Goal: Information Seeking & Learning: Check status

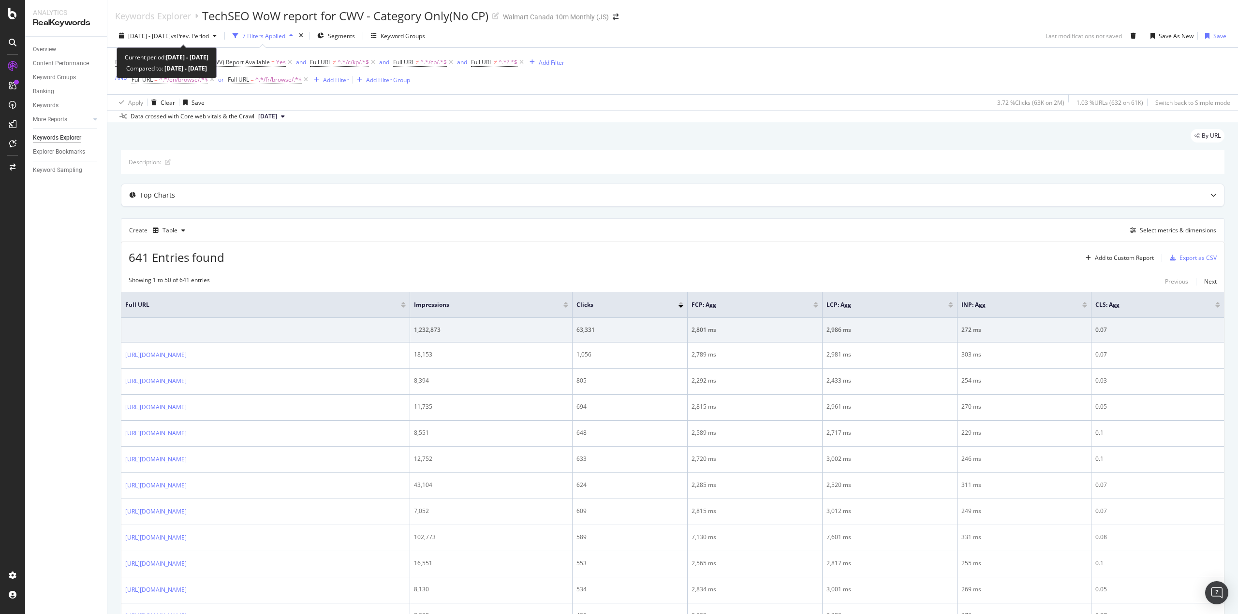
click at [157, 37] on span "[DATE] - [DATE]" at bounding box center [149, 36] width 43 height 8
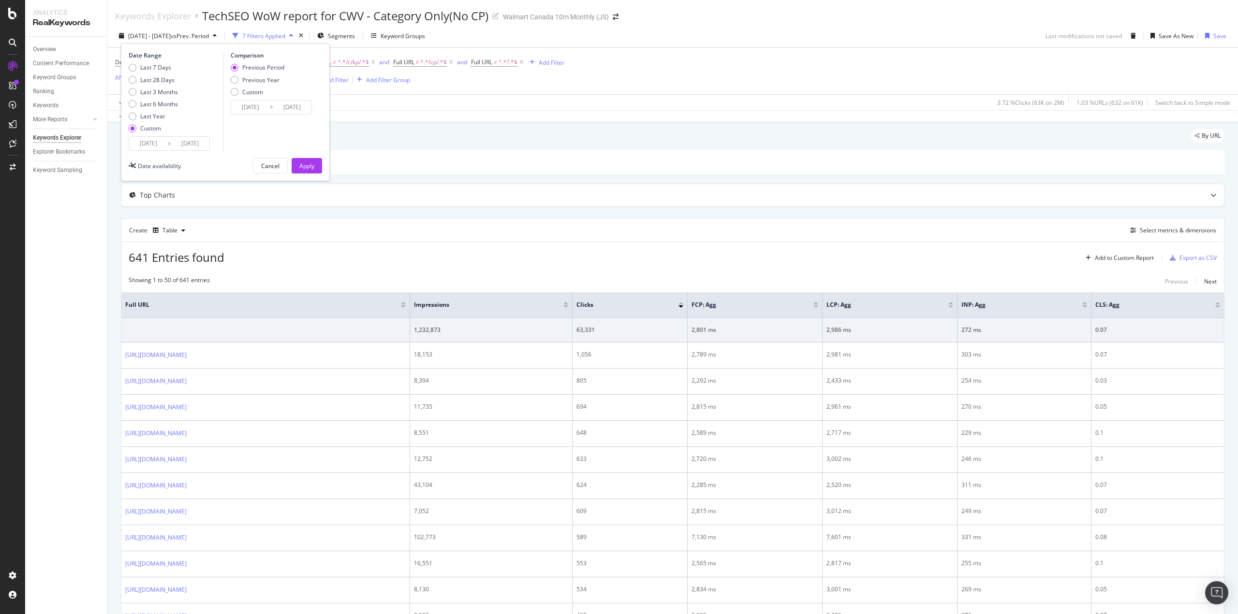
click at [146, 140] on input "[DATE]" at bounding box center [148, 144] width 39 height 14
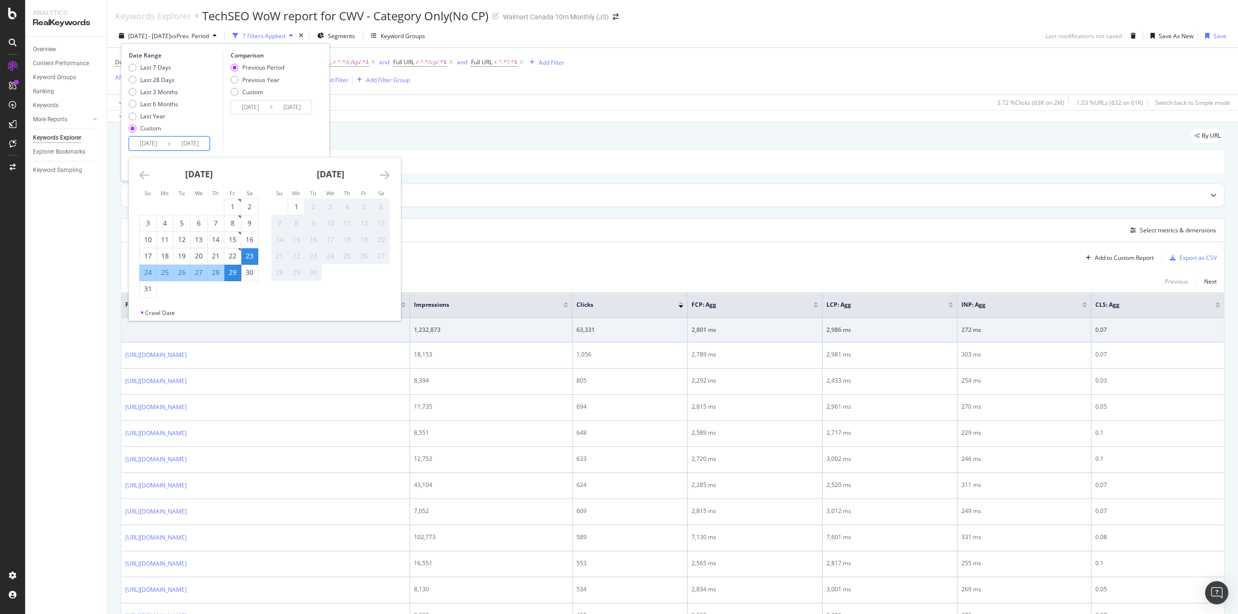
click at [143, 176] on icon "Move backward to switch to the previous month." at bounding box center [144, 175] width 10 height 12
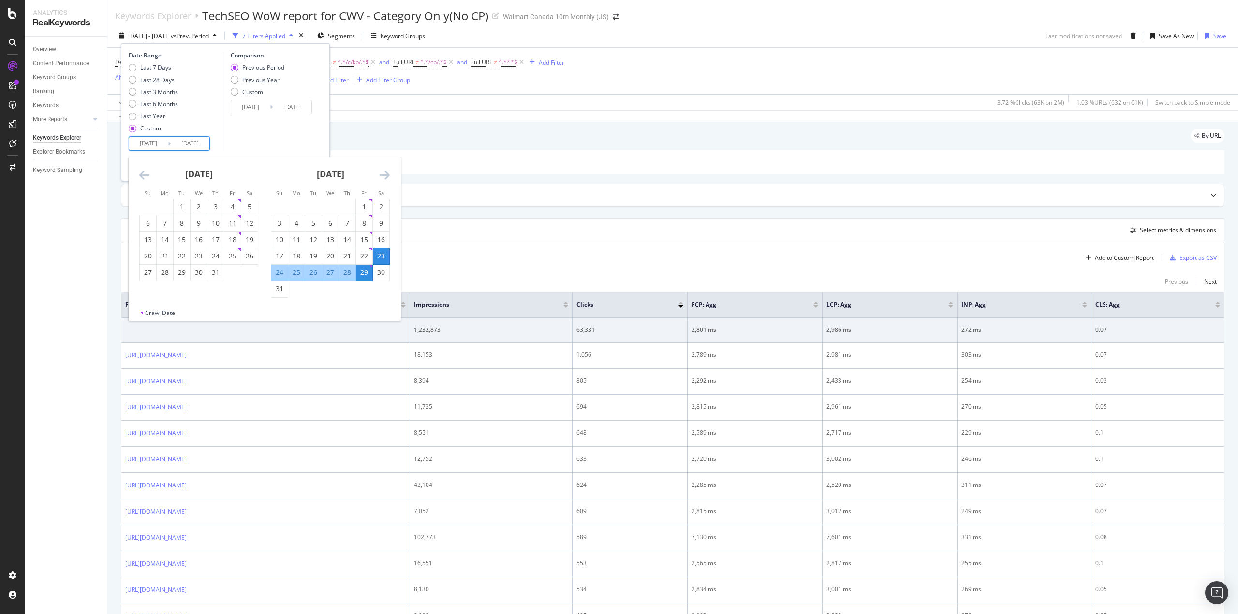
click at [185, 208] on div "1" at bounding box center [182, 207] width 16 height 10
type input "[DATE]"
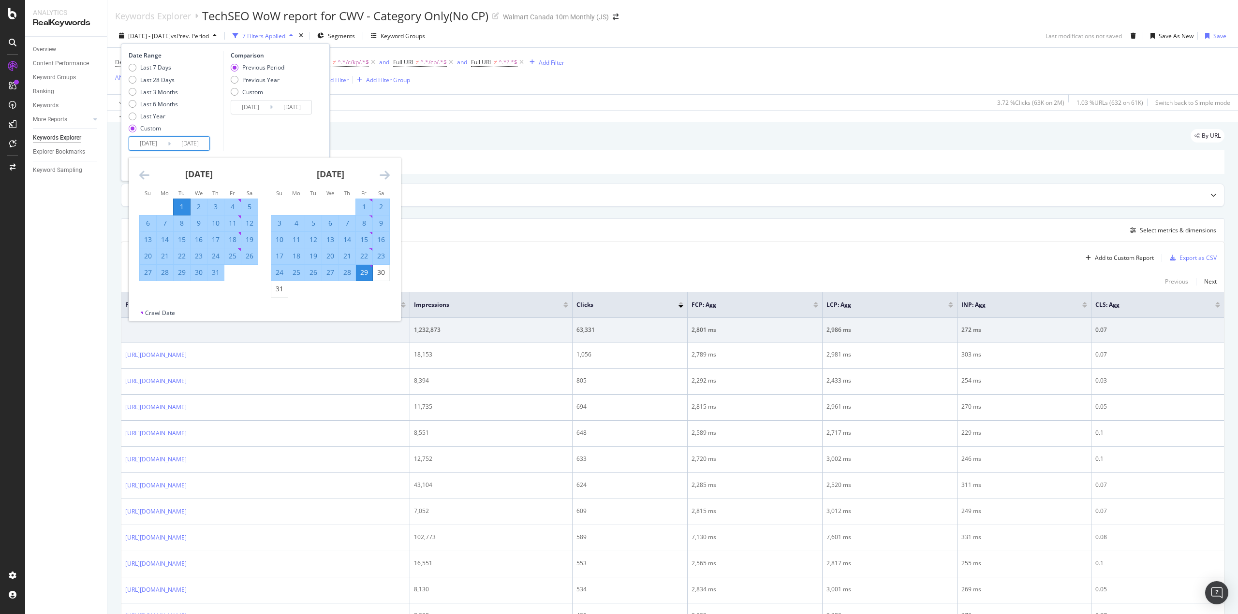
click at [215, 276] on div "31" at bounding box center [215, 273] width 16 height 10
type input "[DATE]"
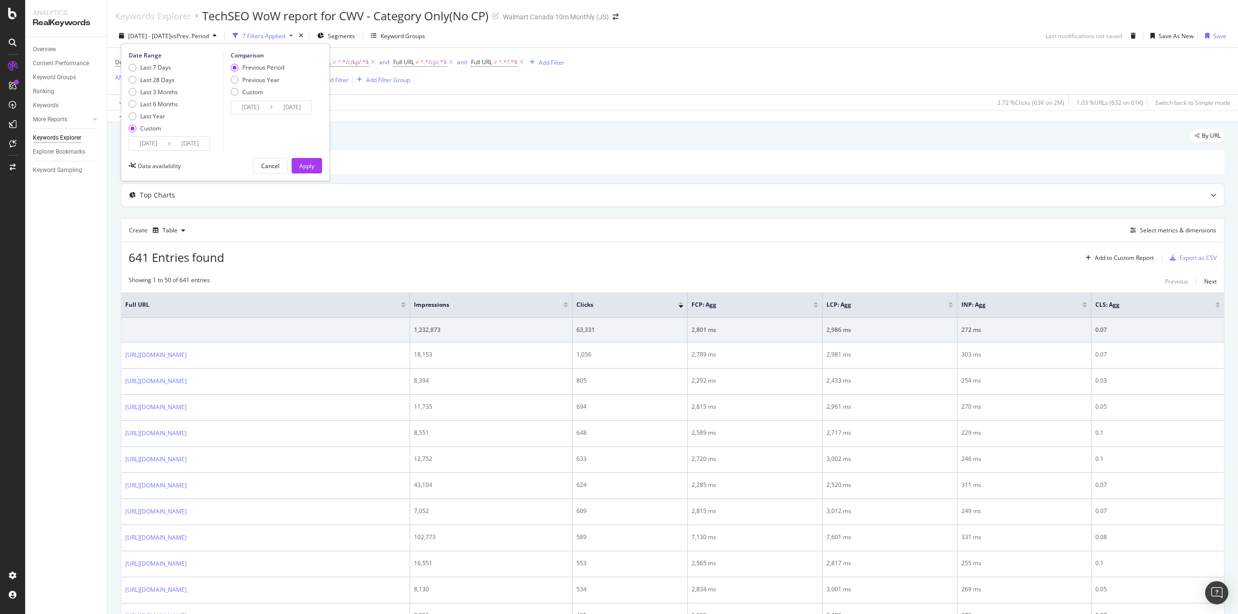
click at [313, 166] on div "Apply" at bounding box center [306, 166] width 15 height 8
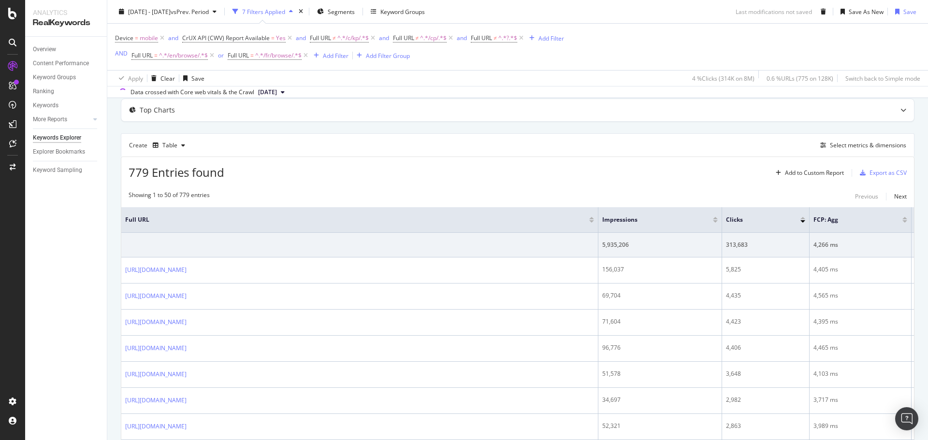
scroll to position [97, 0]
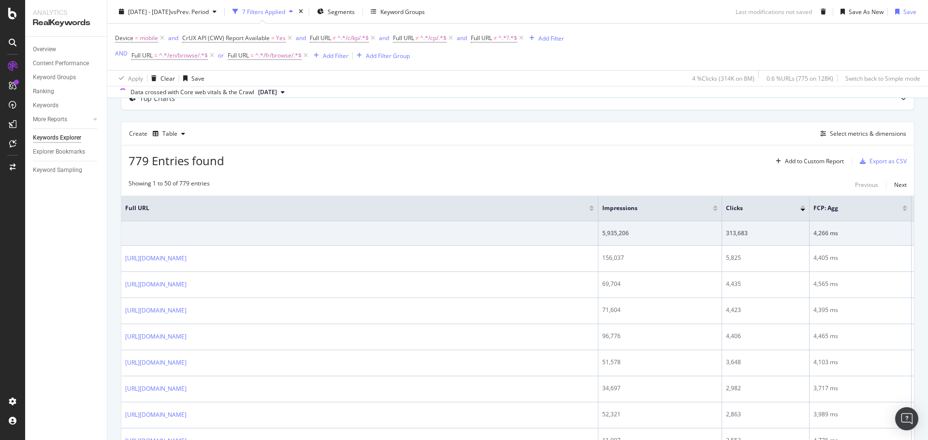
click at [774, 238] on td "313,683" at bounding box center [765, 233] width 87 height 25
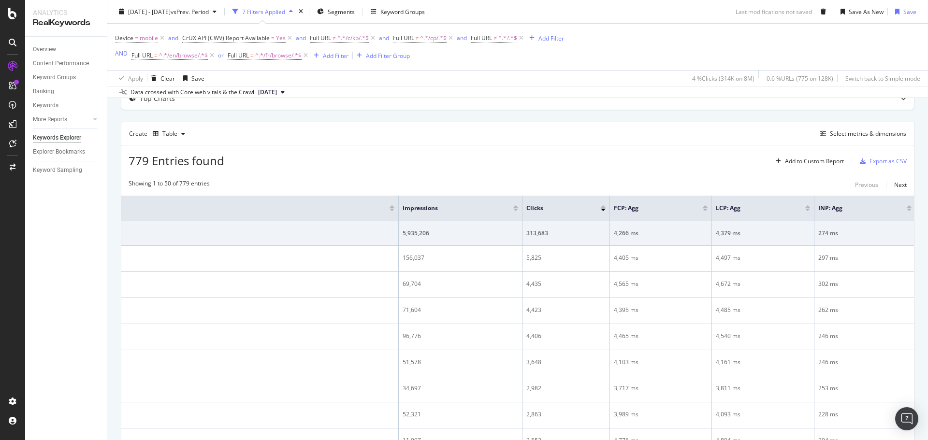
scroll to position [0, 260]
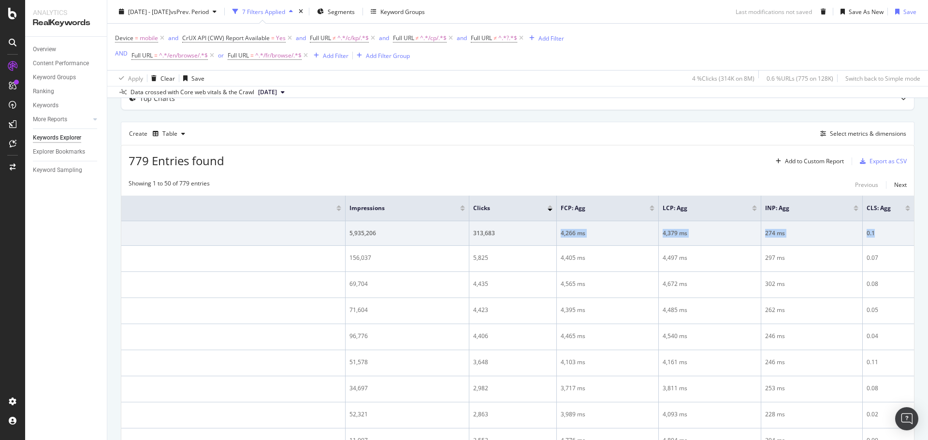
drag, startPoint x: 553, startPoint y: 242, endPoint x: 878, endPoint y: 226, distance: 325.7
click at [878, 226] on tr "5,935,206 313,683 4,266 ms 4,379 ms 274 ms 0.1" at bounding box center [392, 233] width 1046 height 25
copy tr "4,266 ms 4,379 ms 274 ms 0.1"
click at [209, 11] on span "vs Prev. Period" at bounding box center [190, 11] width 38 height 8
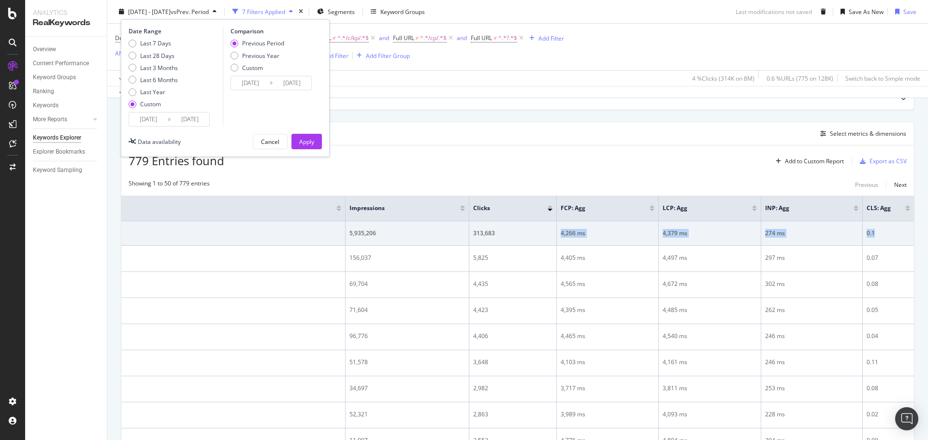
click at [158, 118] on input "[DATE]" at bounding box center [148, 120] width 39 height 14
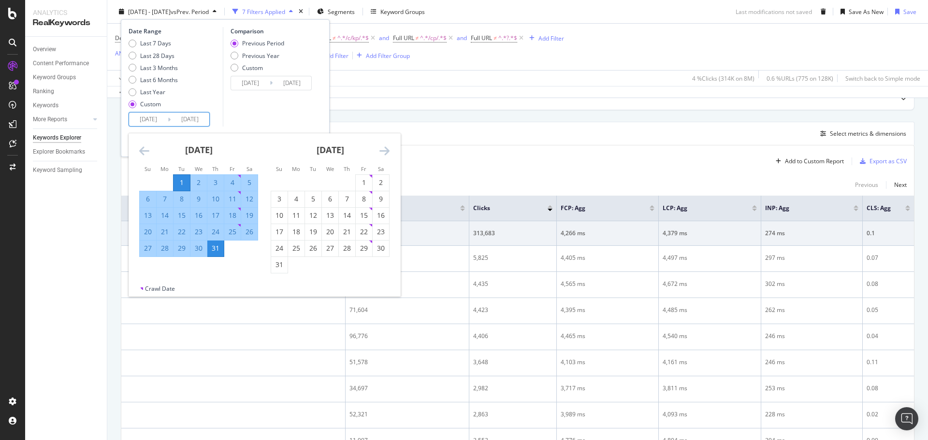
click at [362, 181] on div "1" at bounding box center [364, 183] width 16 height 10
type input "[DATE]"
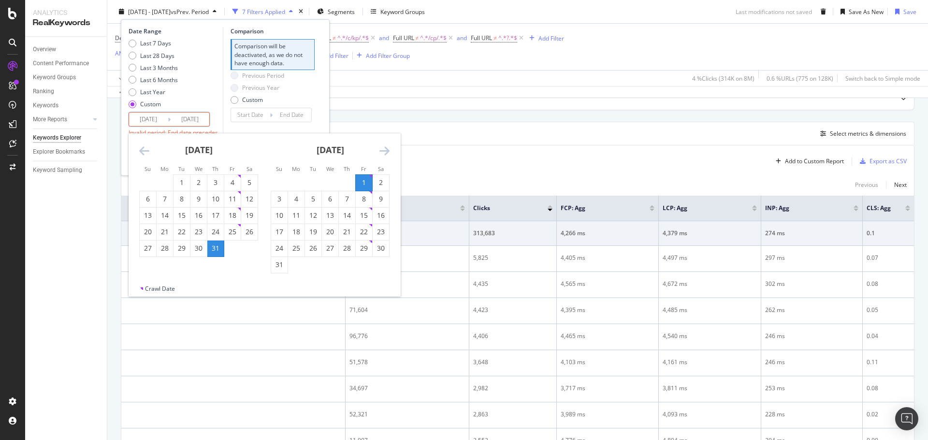
click at [282, 269] on div "31" at bounding box center [279, 265] width 16 height 10
type input "[DATE]"
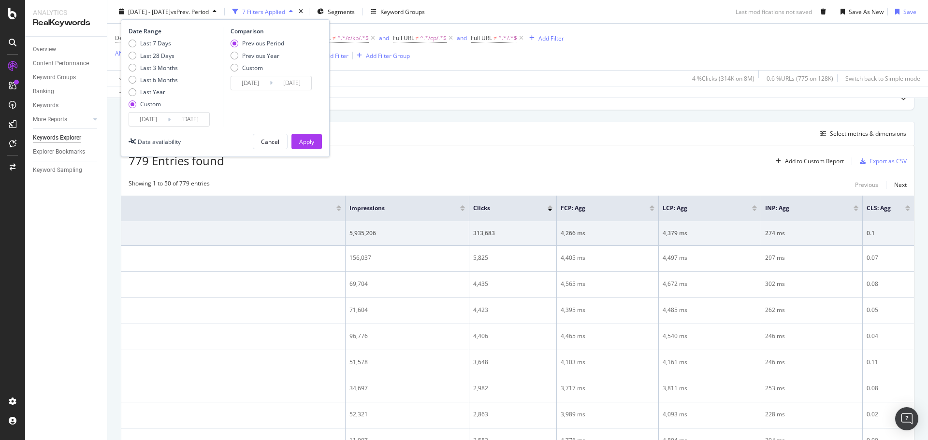
click at [311, 141] on div "Apply" at bounding box center [306, 141] width 15 height 8
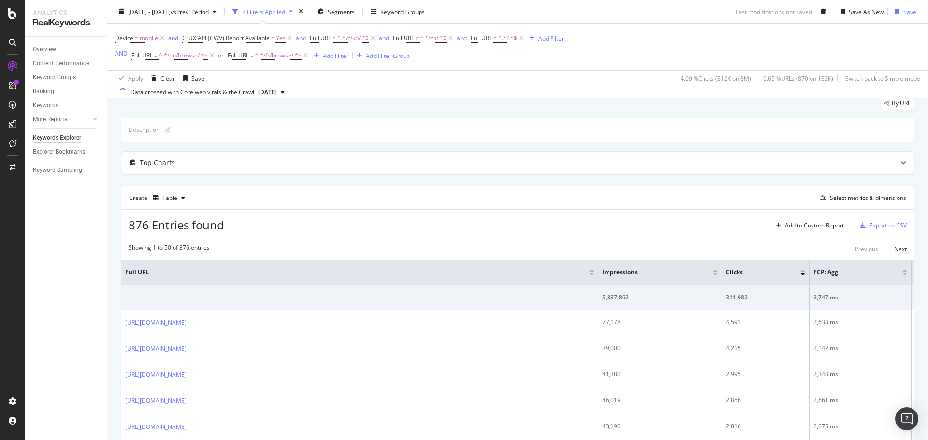
scroll to position [97, 0]
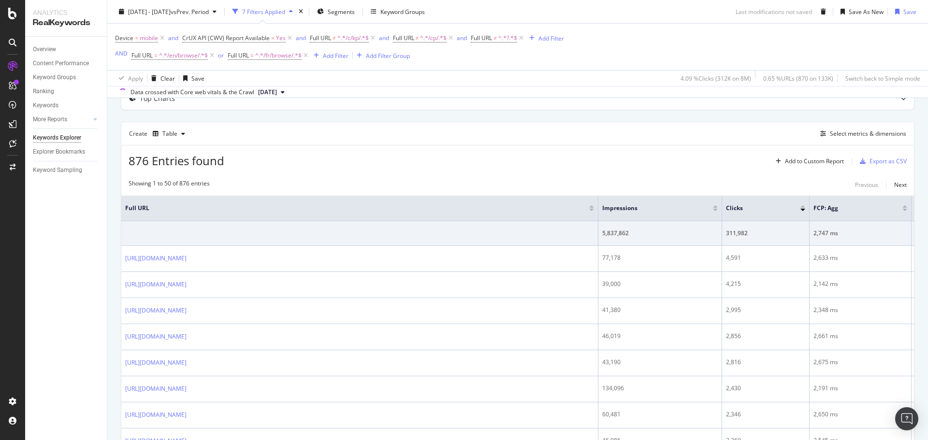
click at [795, 238] on td "311,982" at bounding box center [765, 233] width 87 height 25
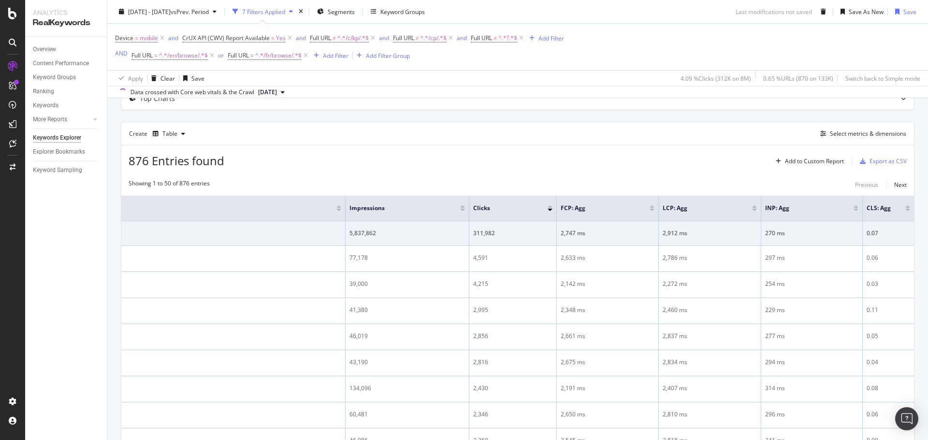
scroll to position [0, 260]
click at [202, 13] on span "vs Prev. Period" at bounding box center [190, 11] width 38 height 8
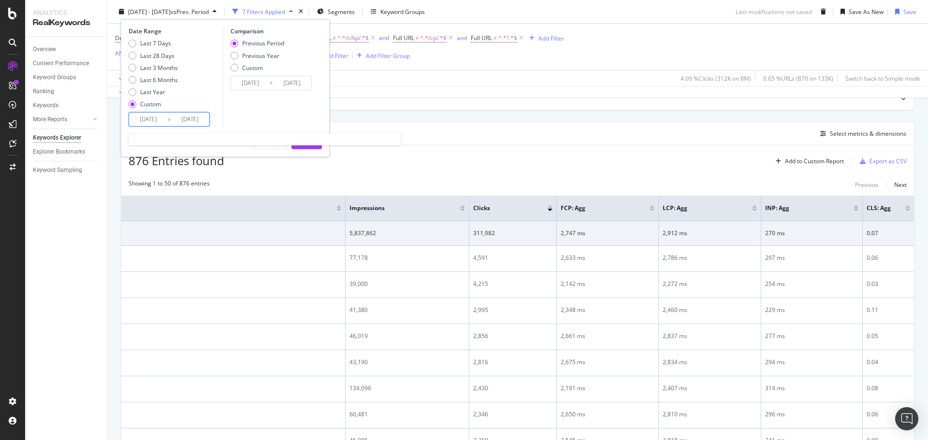
click at [150, 123] on input "[DATE]" at bounding box center [148, 120] width 39 height 14
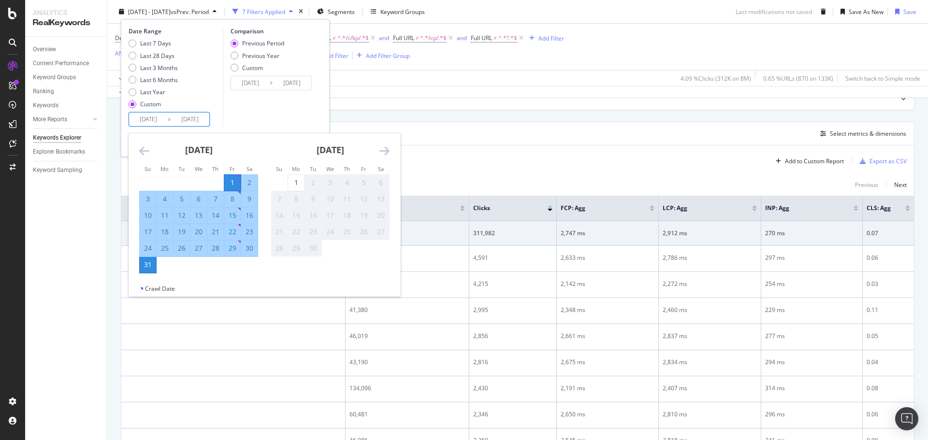
click at [146, 150] on icon "Move backward to switch to the previous month." at bounding box center [144, 151] width 10 height 12
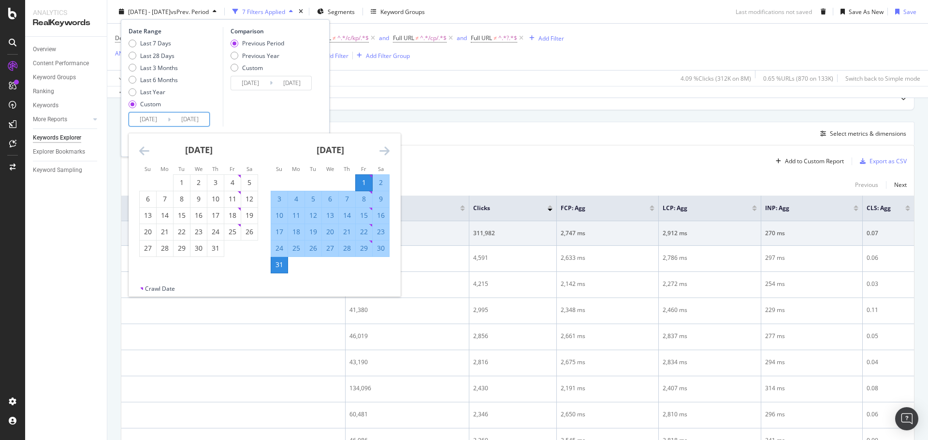
click at [146, 150] on icon "Move backward to switch to the previous month." at bounding box center [144, 151] width 10 height 12
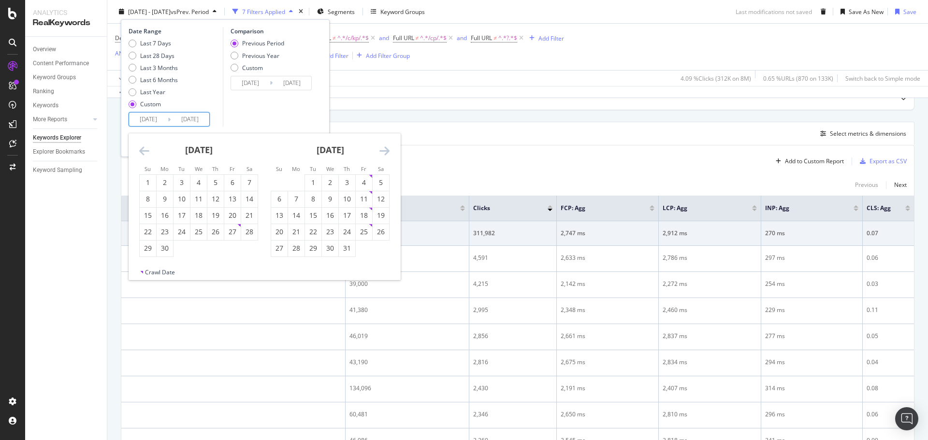
click at [149, 180] on div "1" at bounding box center [148, 183] width 16 height 10
type input "[DATE]"
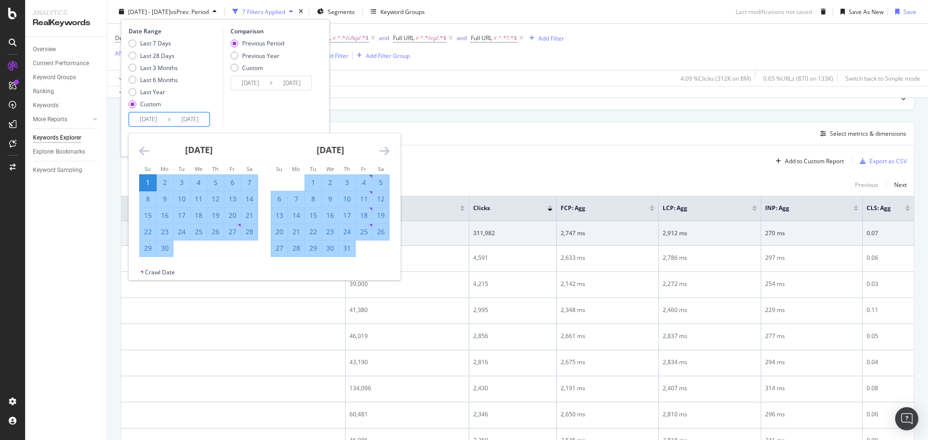
click at [167, 251] on div "30" at bounding box center [165, 249] width 16 height 10
type input "[DATE]"
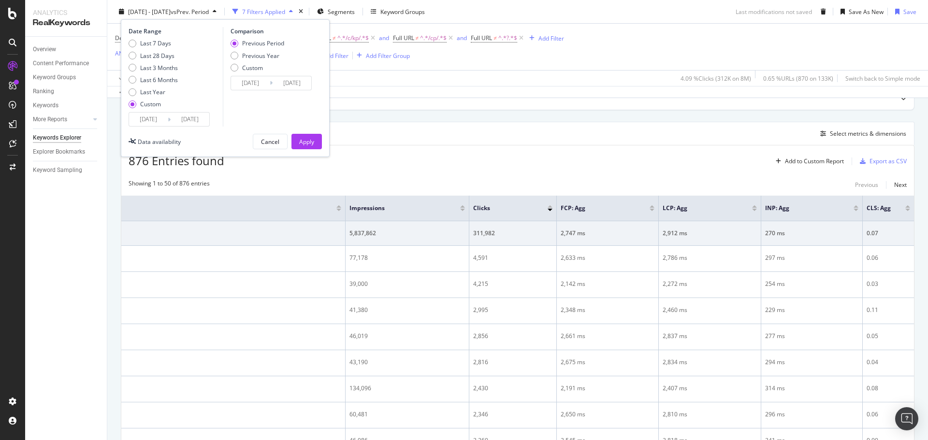
click at [308, 142] on div "Apply" at bounding box center [306, 141] width 15 height 8
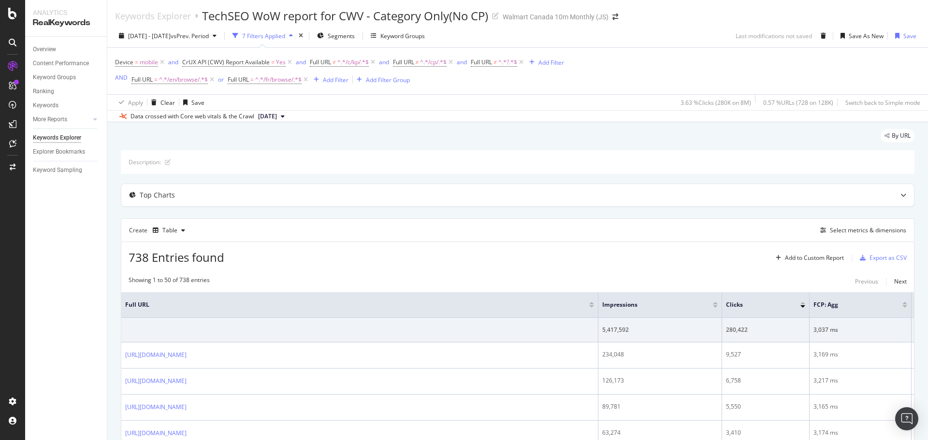
click at [772, 338] on td "280,422" at bounding box center [765, 330] width 87 height 25
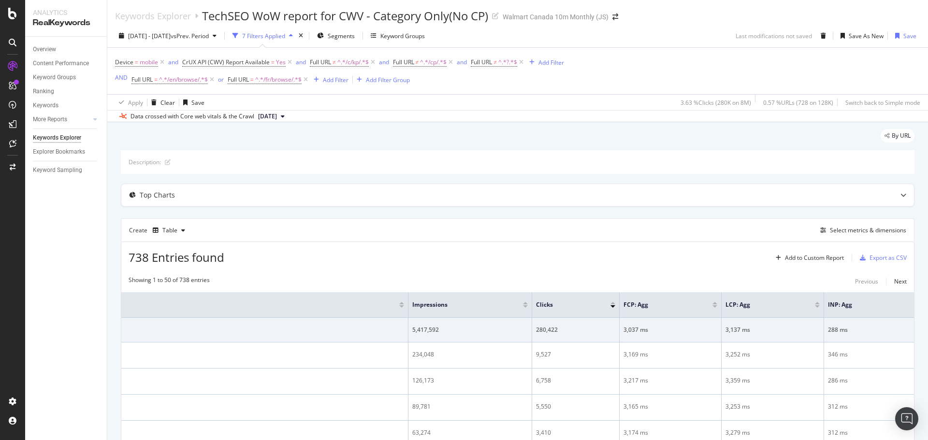
scroll to position [0, 260]
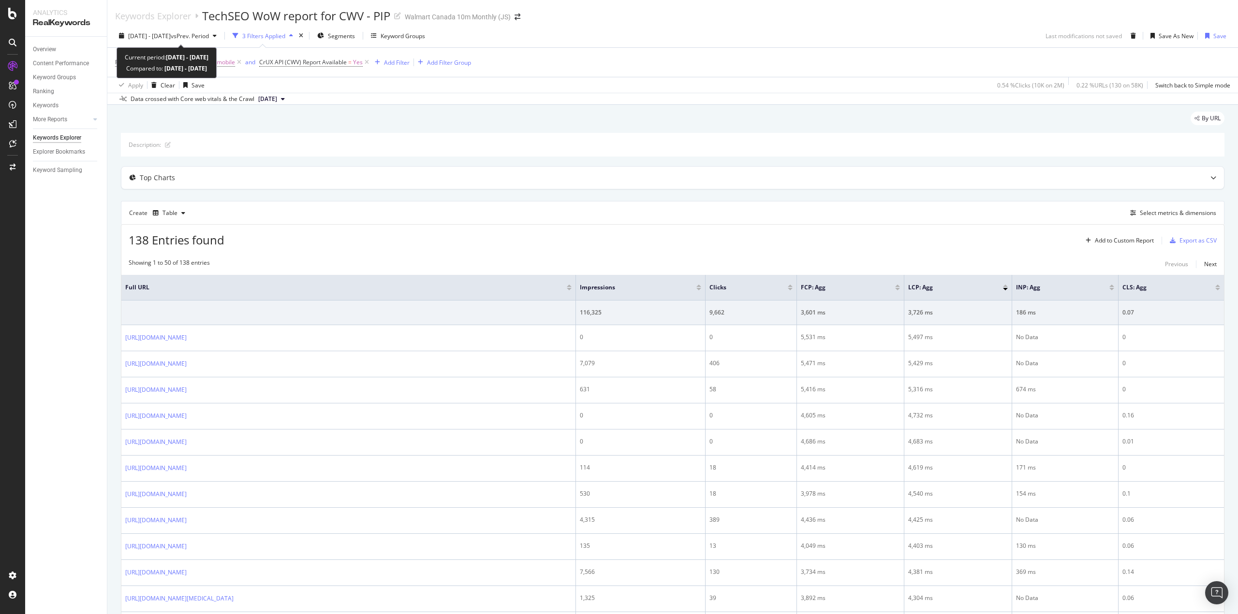
click at [171, 34] on span "2025 Aug. 2nd - Aug. 8th" at bounding box center [149, 36] width 43 height 8
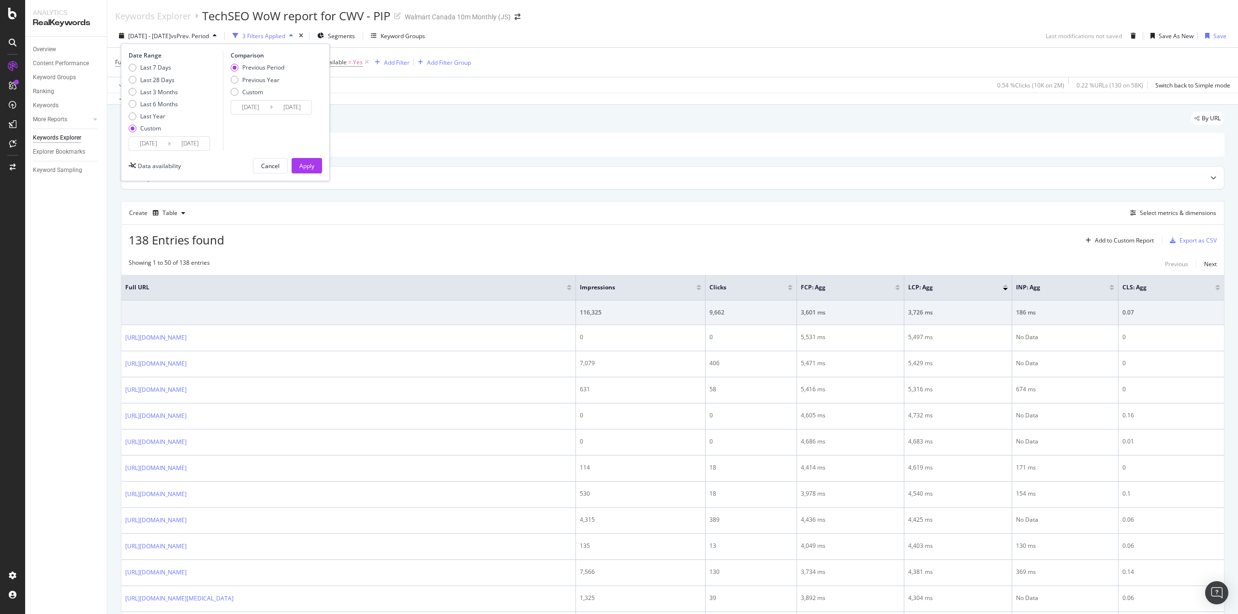
click at [151, 143] on input "2025/08/02" at bounding box center [148, 144] width 39 height 14
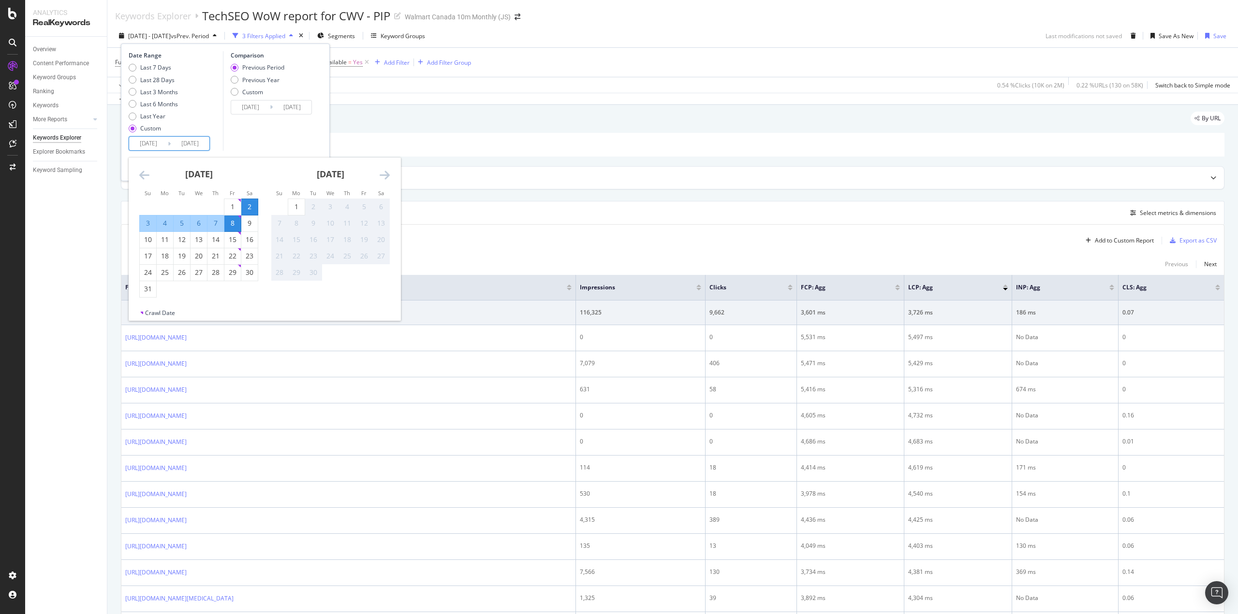
click at [145, 176] on icon "Move backward to switch to the previous month." at bounding box center [144, 175] width 10 height 12
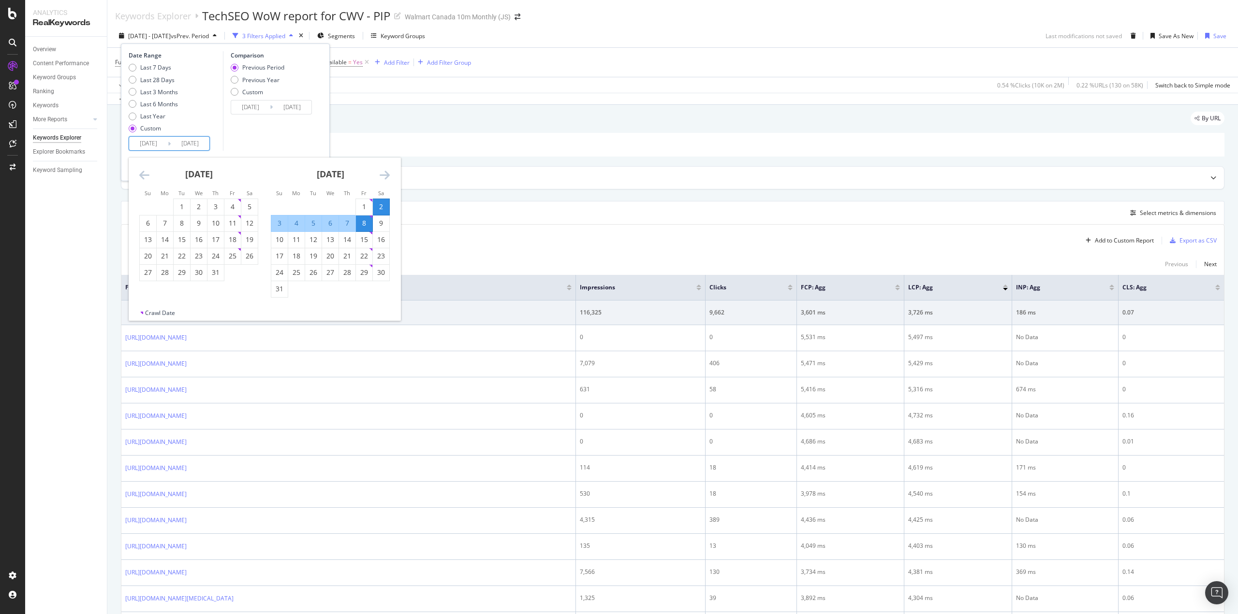
click at [145, 176] on icon "Move backward to switch to the previous month." at bounding box center [144, 175] width 10 height 12
click at [142, 207] on div "1" at bounding box center [148, 207] width 16 height 10
type input "[DATE]"
type input "2025/03/24"
type input "[DATE]"
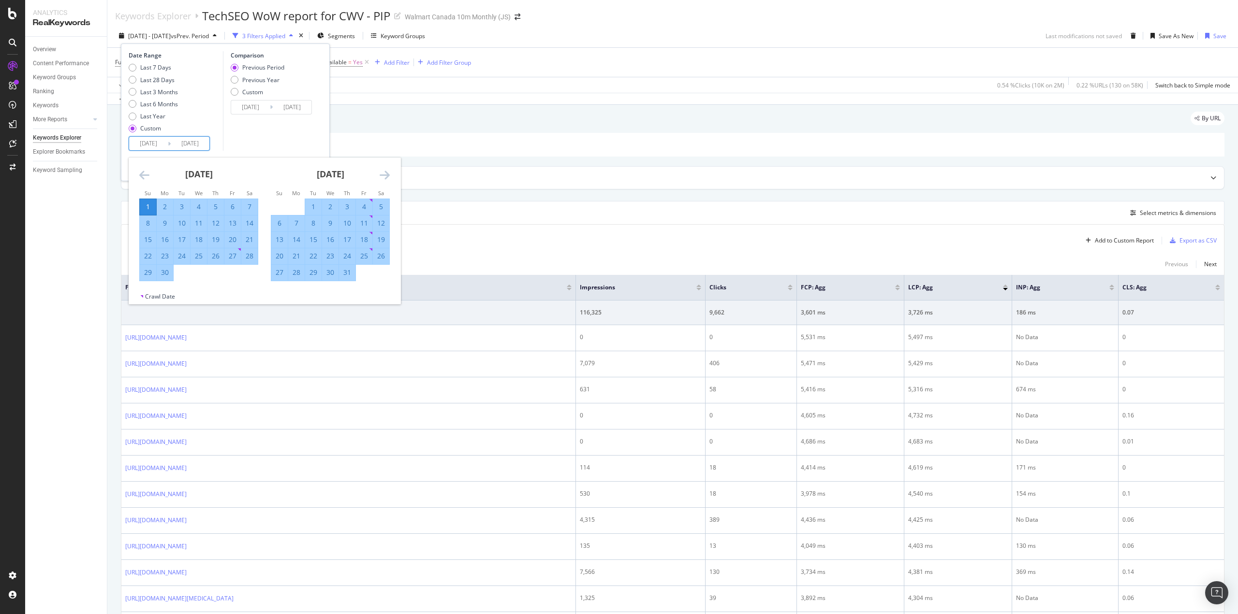
click at [160, 273] on div "30" at bounding box center [165, 273] width 16 height 10
type input "[DATE]"
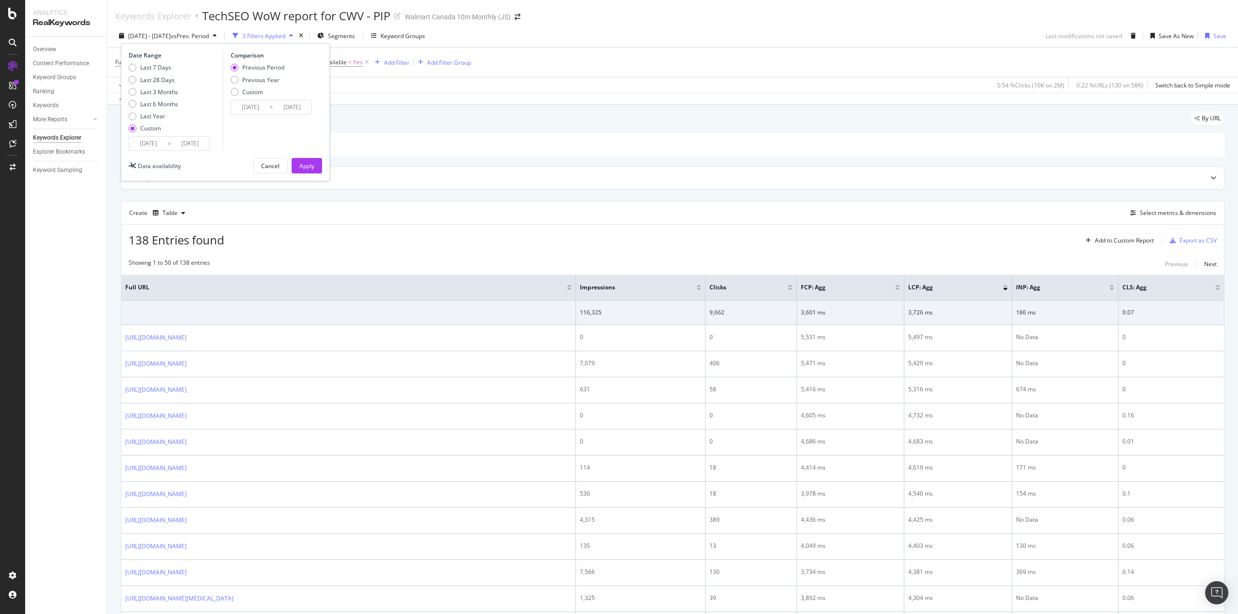
click at [308, 165] on div "Apply" at bounding box center [306, 166] width 15 height 8
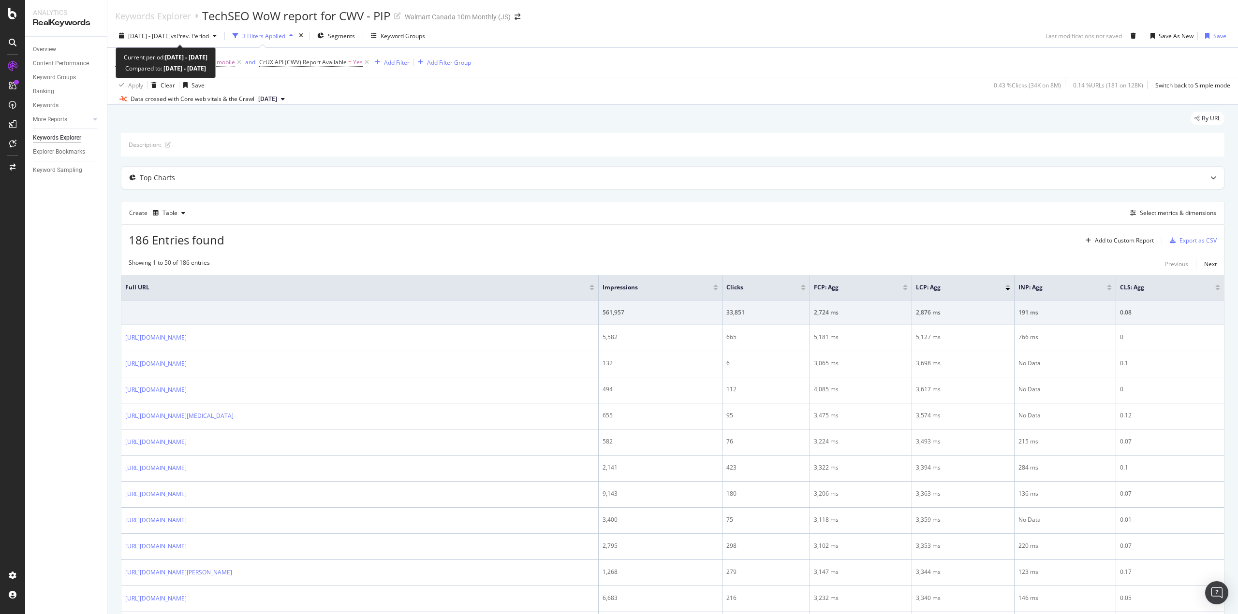
click at [165, 33] on span "[DATE] - [DATE]" at bounding box center [149, 36] width 43 height 8
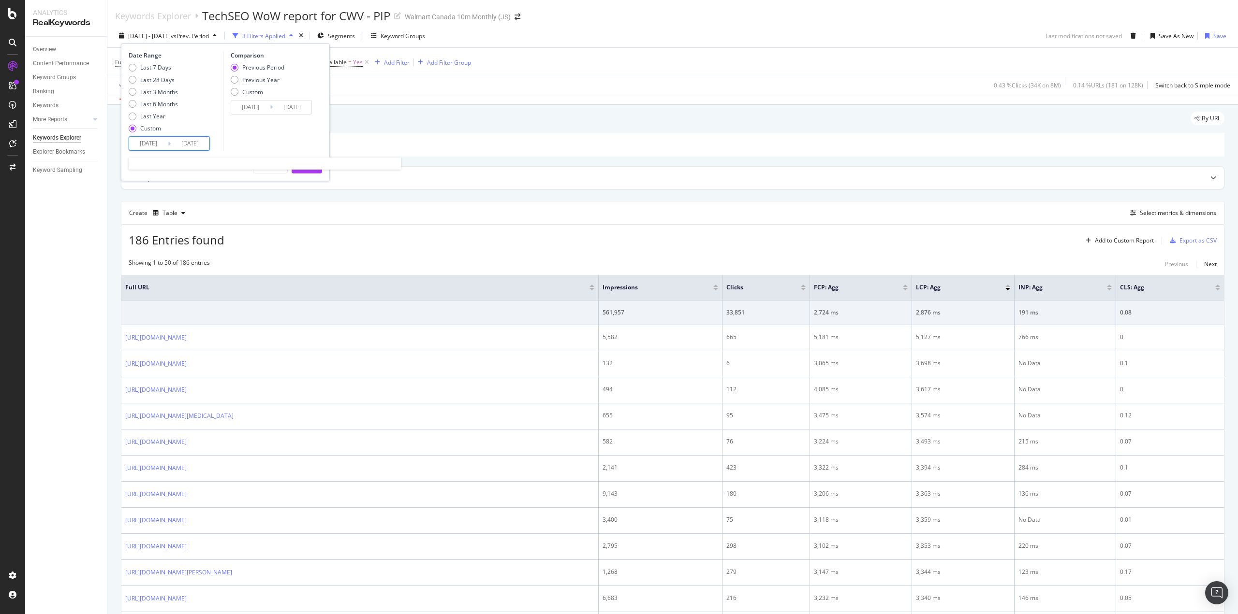
click at [146, 146] on input "[DATE]" at bounding box center [148, 144] width 39 height 14
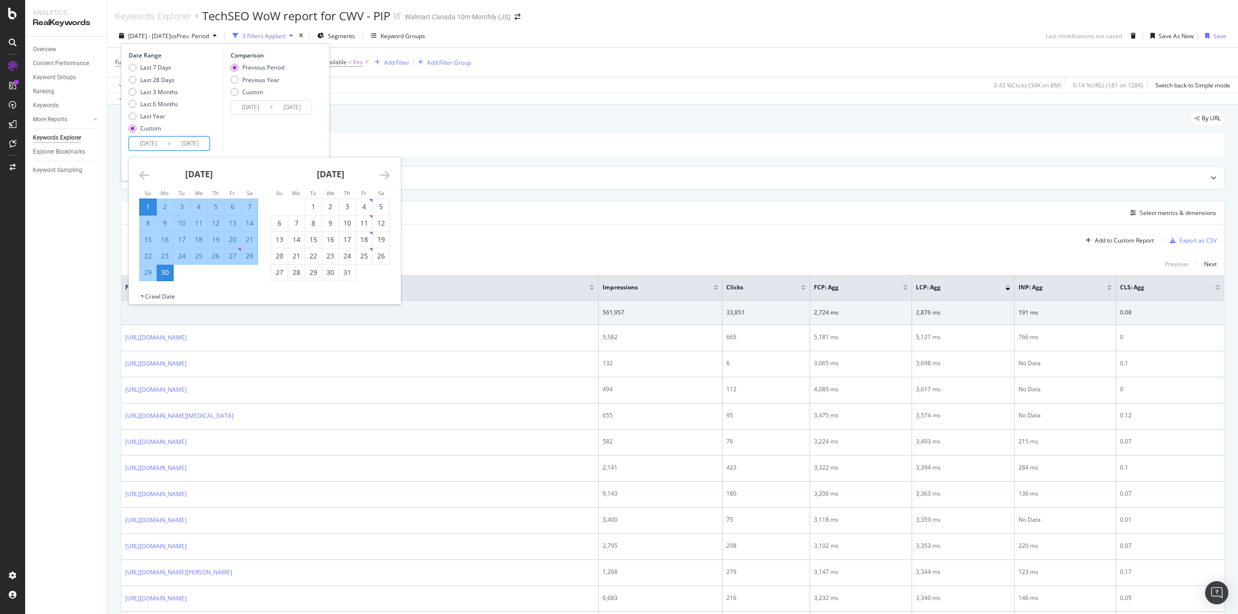
click at [317, 208] on div "1" at bounding box center [313, 207] width 16 height 10
type input "[DATE]"
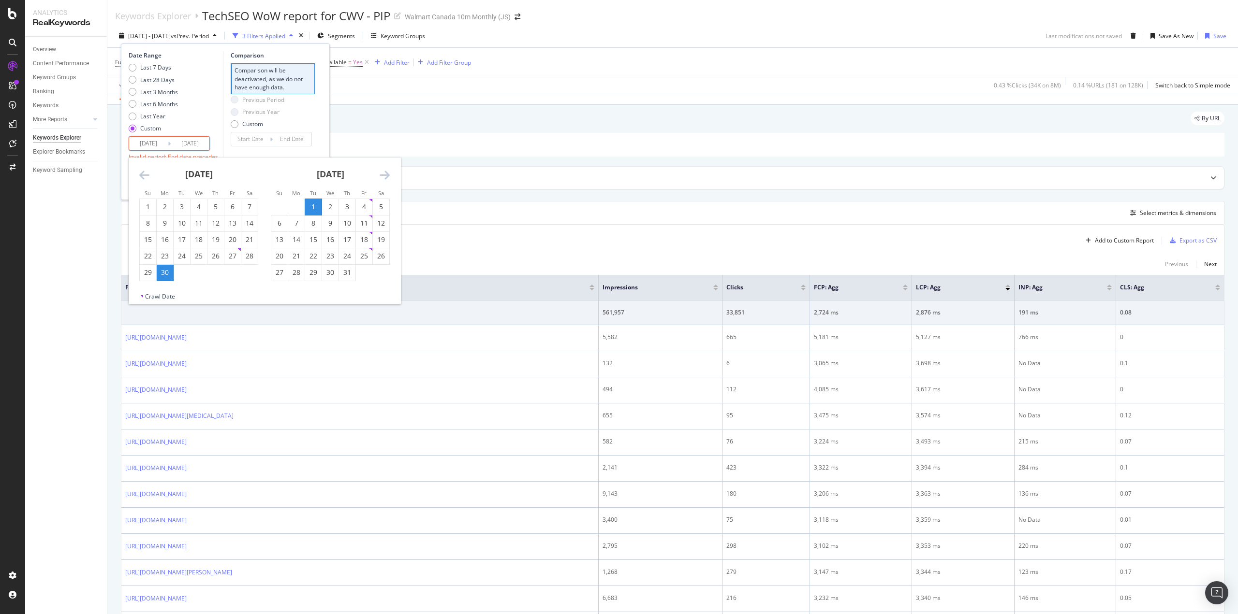
click at [352, 273] on div "31" at bounding box center [347, 273] width 16 height 10
type input "[DATE]"
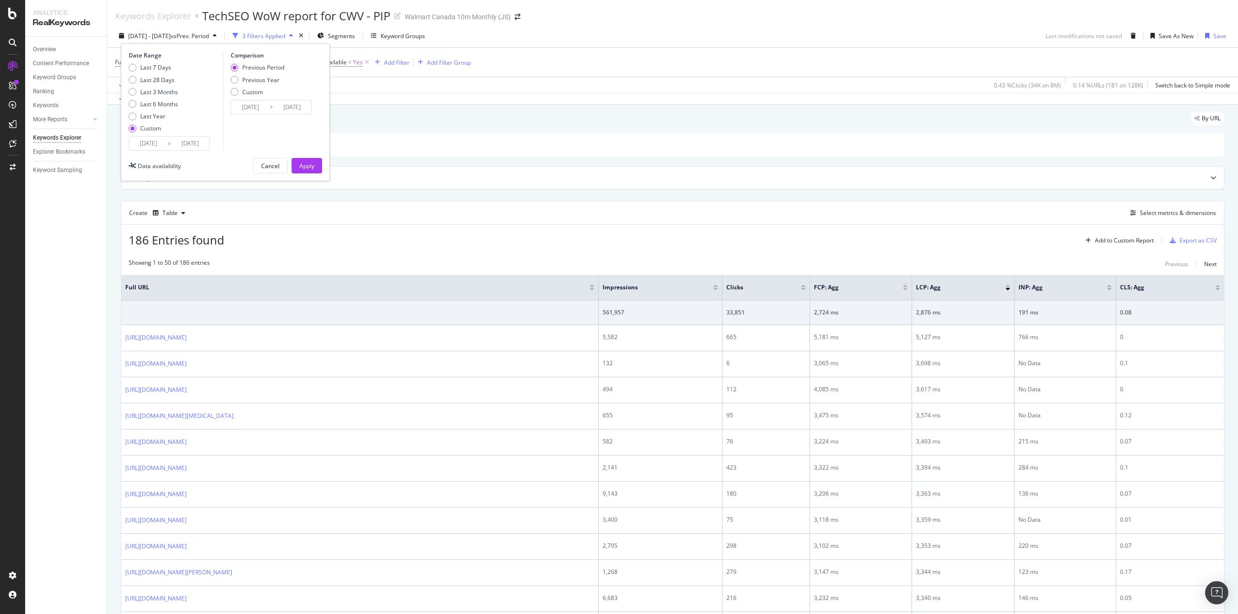
click at [305, 170] on div "Apply" at bounding box center [306, 166] width 15 height 8
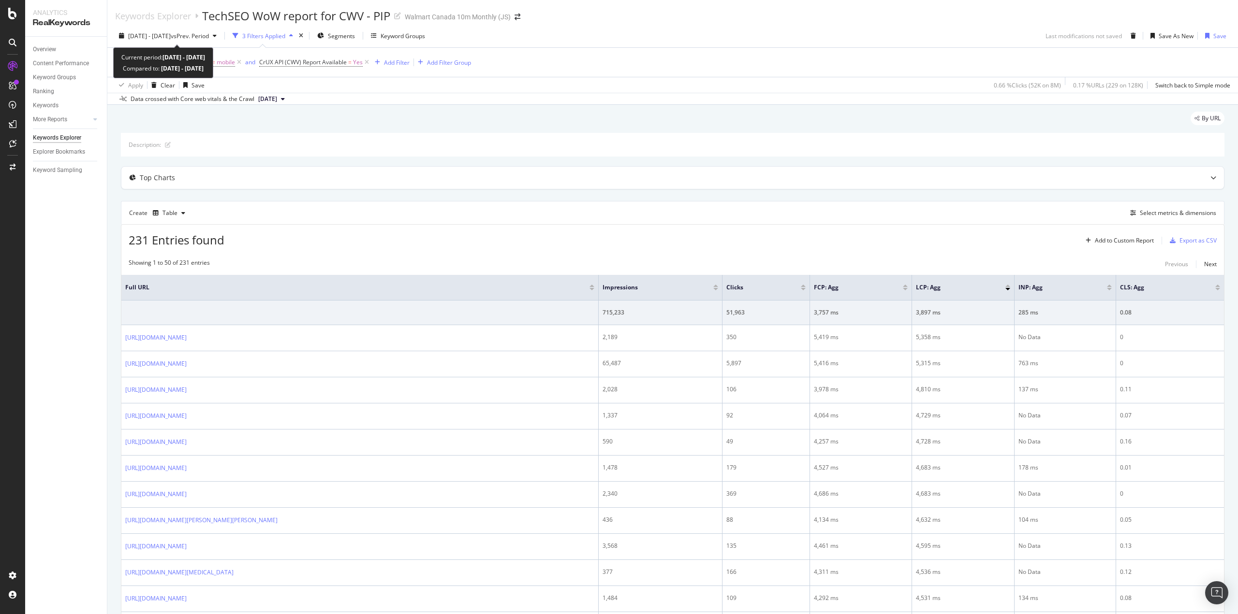
click at [160, 39] on span "[DATE] - [DATE]" at bounding box center [149, 36] width 43 height 8
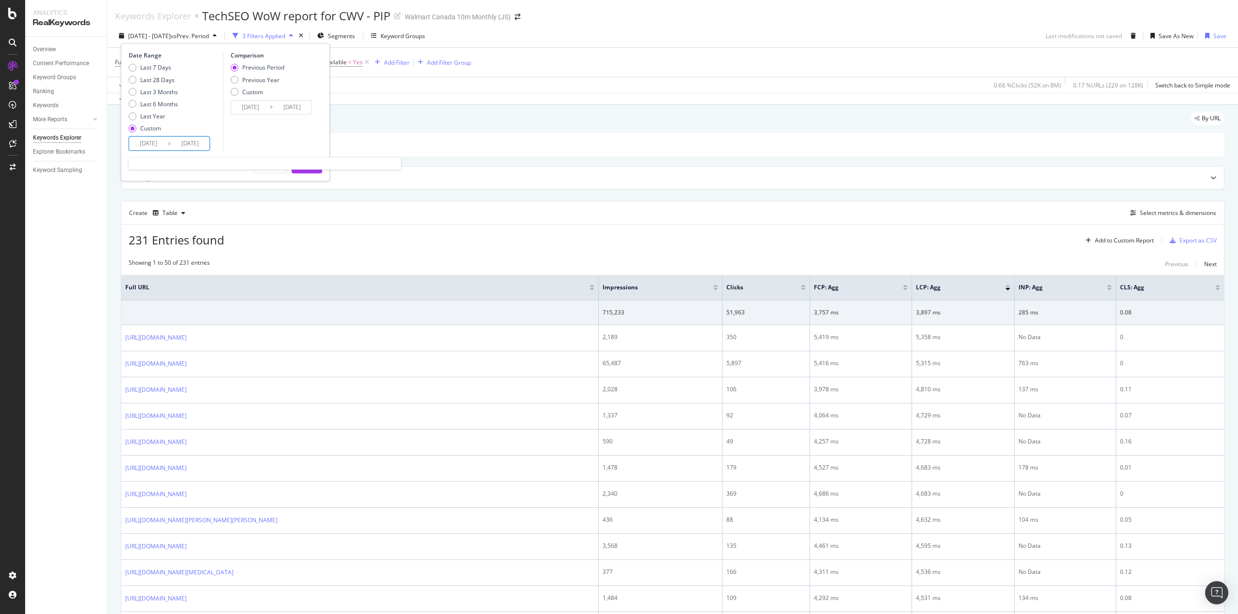
click at [157, 144] on input "[DATE]" at bounding box center [148, 144] width 39 height 14
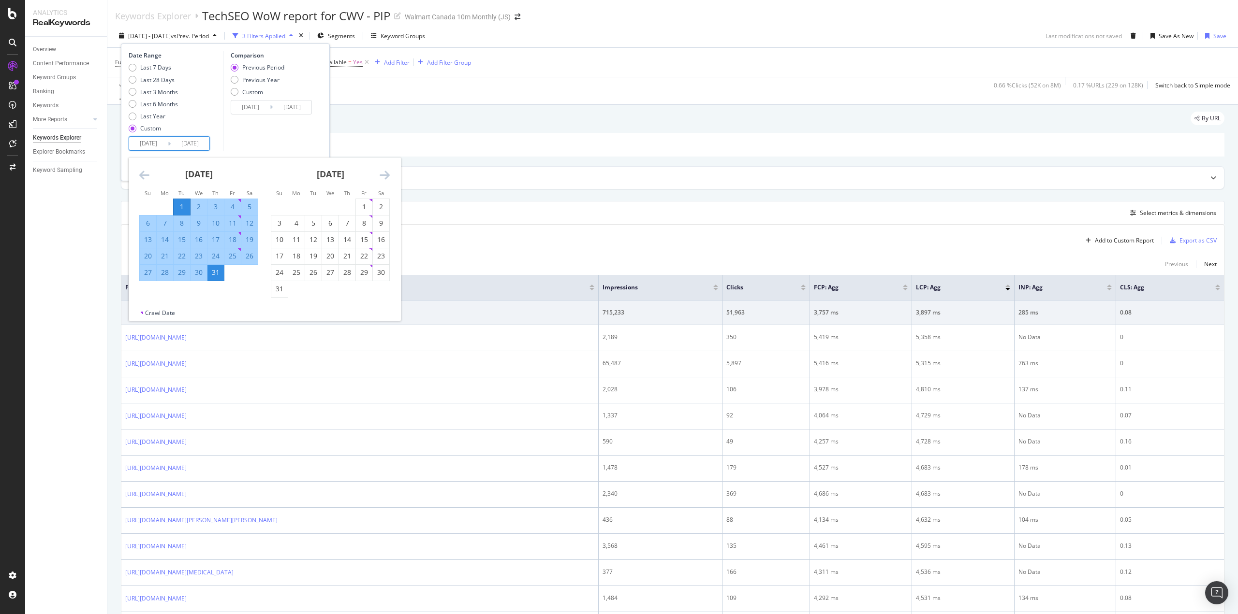
click at [360, 205] on div "1" at bounding box center [364, 207] width 16 height 10
type input "[DATE]"
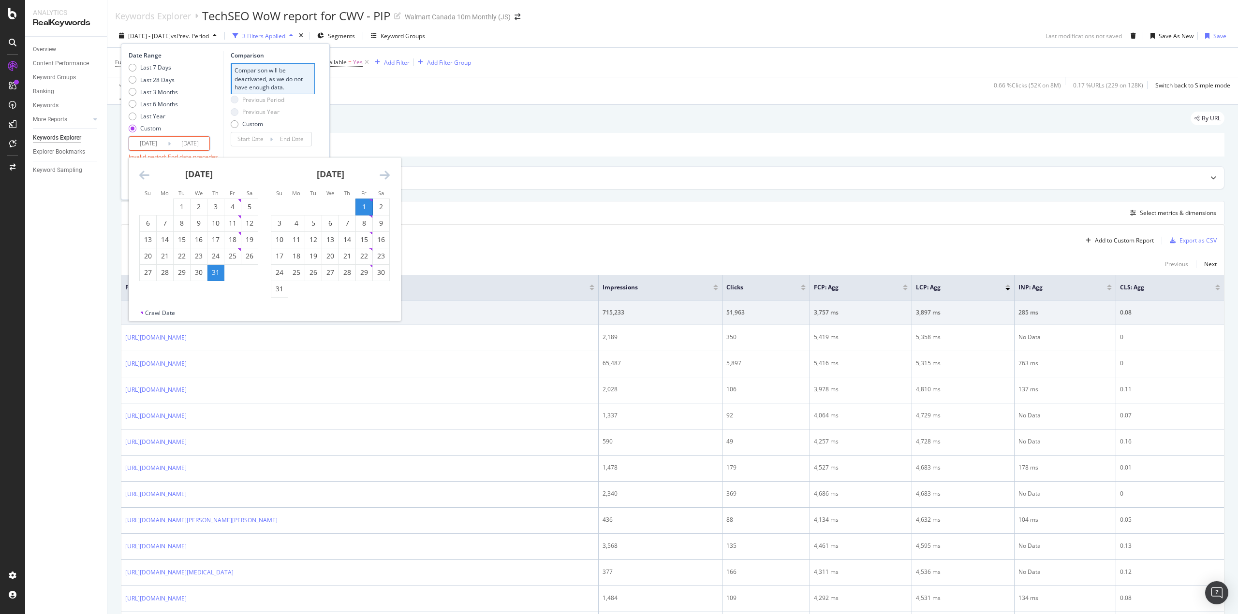
click at [278, 292] on div "31" at bounding box center [279, 289] width 16 height 10
type input "[DATE]"
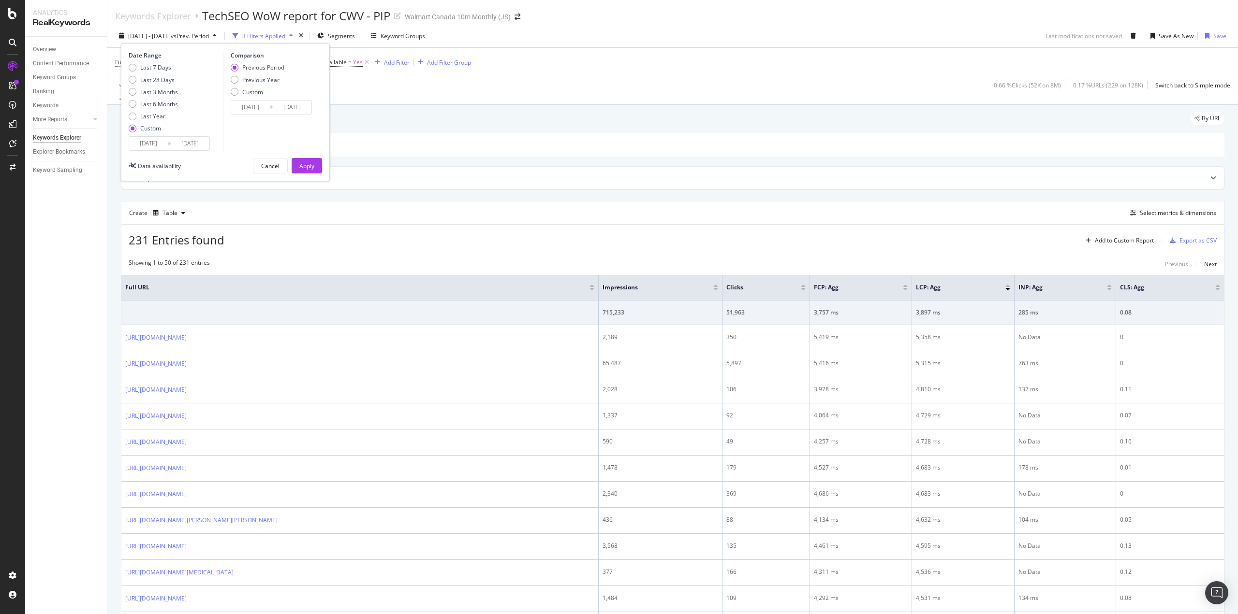
click at [311, 166] on div "Apply" at bounding box center [306, 166] width 15 height 8
